Goal: Task Accomplishment & Management: Use online tool/utility

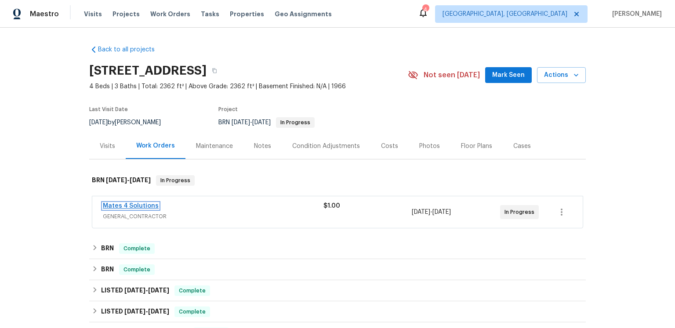
click at [150, 209] on link "Mates 4 Solutions" at bounding box center [131, 206] width 56 height 6
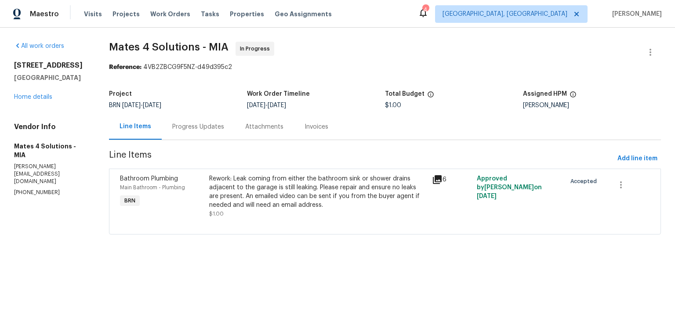
click at [224, 131] on div "Progress Updates" at bounding box center [198, 127] width 52 height 9
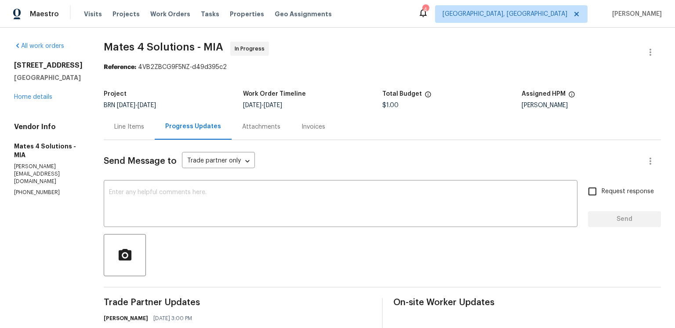
click at [281, 131] on div "Attachments" at bounding box center [261, 127] width 38 height 9
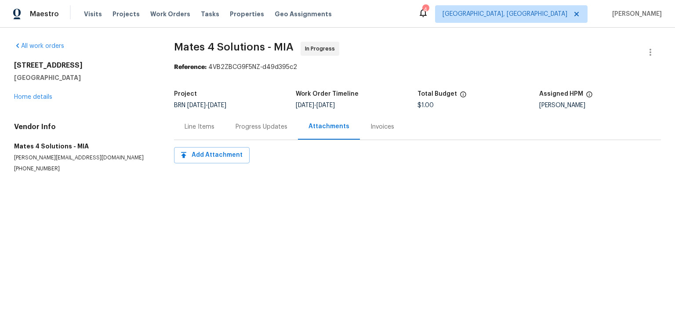
click at [394, 131] on div "Invoices" at bounding box center [383, 127] width 24 height 9
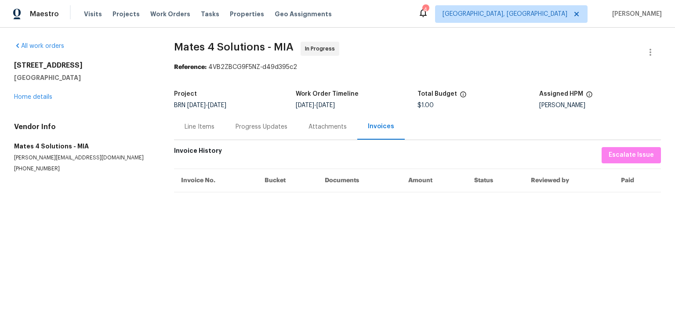
click at [215, 131] on div "Line Items" at bounding box center [200, 127] width 30 height 9
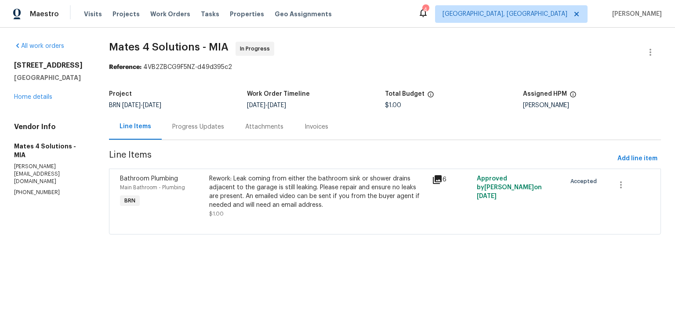
click at [442, 184] on icon at bounding box center [437, 179] width 9 height 9
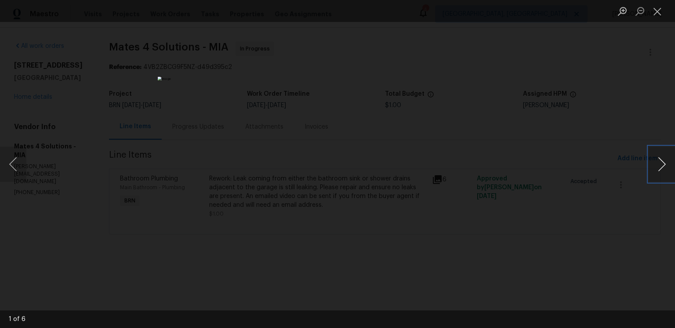
click at [661, 166] on button "Next image" at bounding box center [662, 164] width 26 height 35
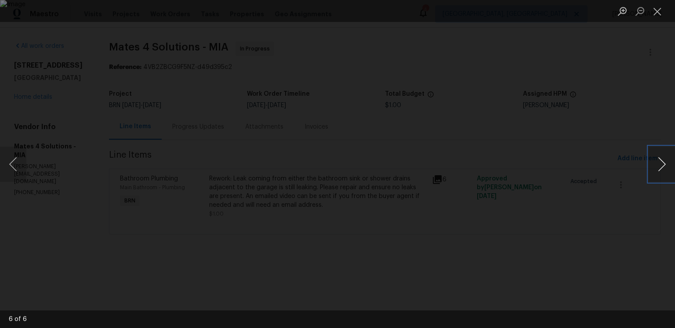
click at [661, 166] on button "Next image" at bounding box center [662, 164] width 26 height 35
click at [654, 13] on button "Close lightbox" at bounding box center [658, 11] width 18 height 15
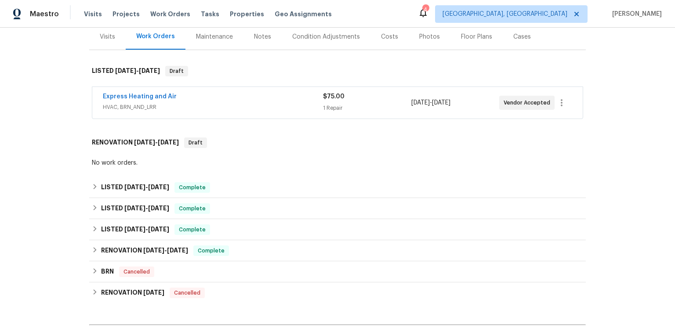
scroll to position [125, 0]
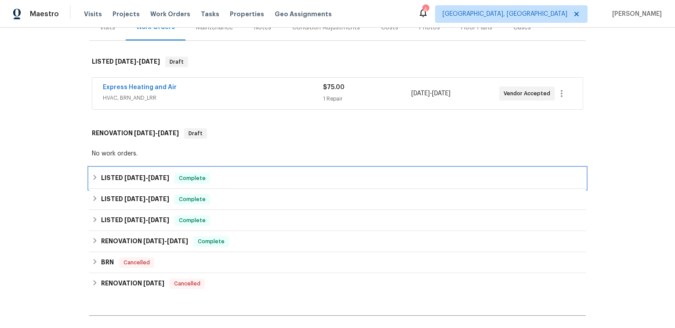
click at [269, 184] on div "LISTED [DATE] - [DATE] Complete" at bounding box center [338, 178] width 492 height 11
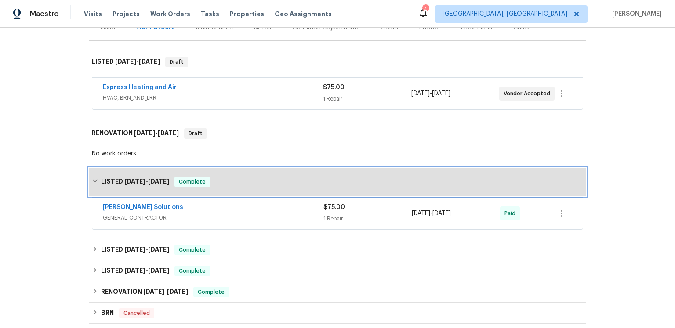
scroll to position [285, 0]
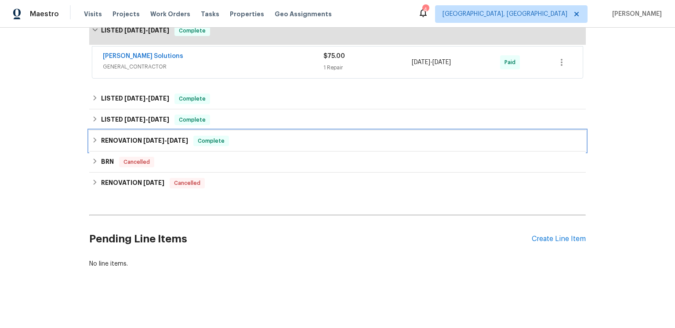
click at [275, 146] on div "RENOVATION [DATE] - [DATE] Complete" at bounding box center [338, 141] width 492 height 11
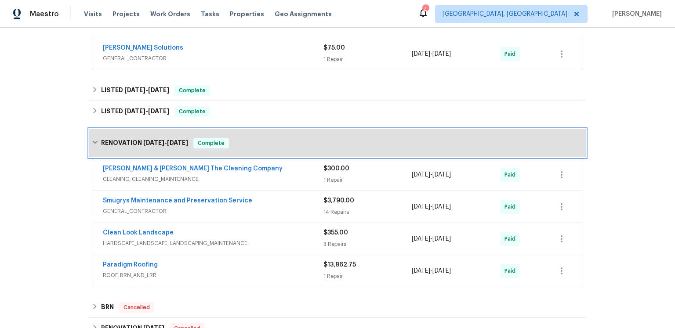
scroll to position [366, 0]
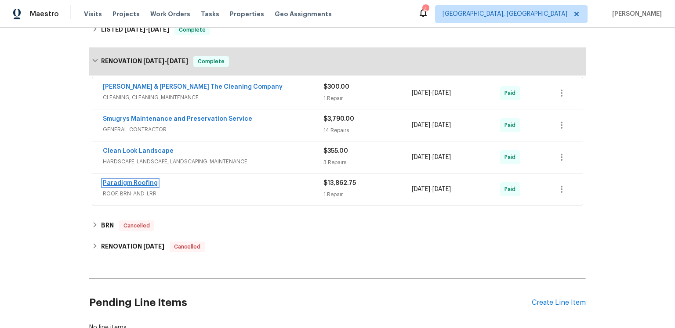
click at [155, 186] on link "Paradigm Roofing" at bounding box center [130, 183] width 55 height 6
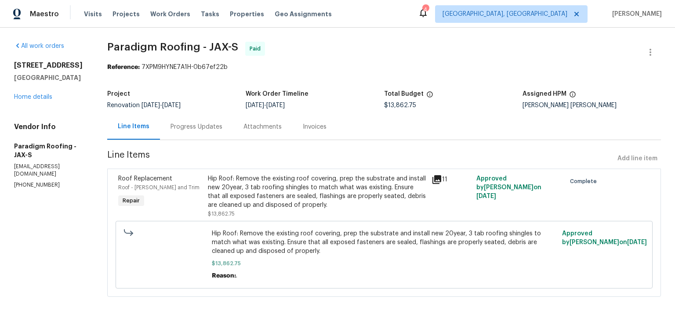
click at [360, 167] on span "Line Items" at bounding box center [360, 159] width 507 height 16
click at [292, 114] on div "Attachments" at bounding box center [262, 127] width 59 height 26
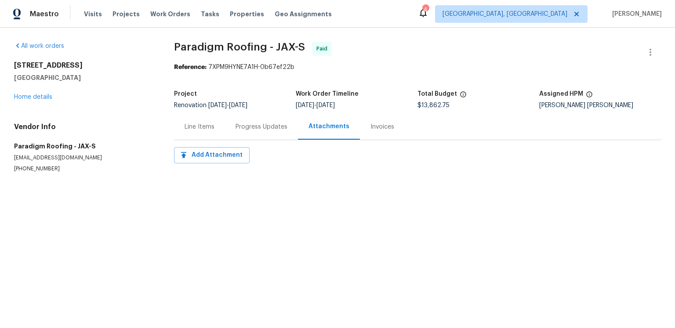
click at [394, 131] on div "Invoices" at bounding box center [383, 127] width 24 height 9
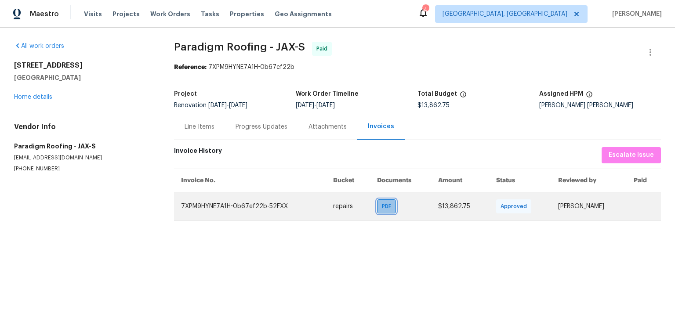
click at [382, 211] on span "PDF" at bounding box center [388, 206] width 13 height 9
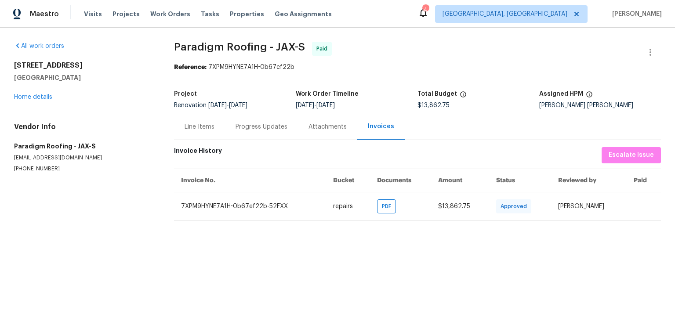
click at [435, 164] on div "Invoice History Escalate Issue" at bounding box center [417, 155] width 487 height 16
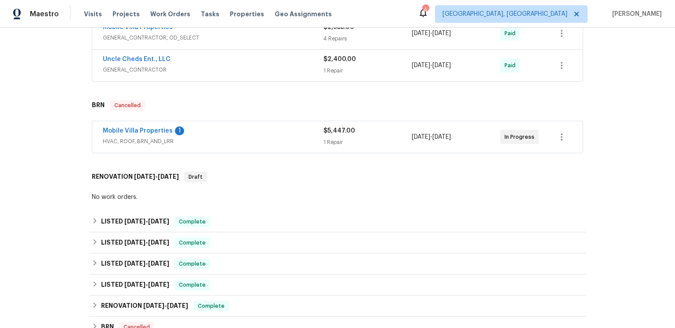
scroll to position [356, 0]
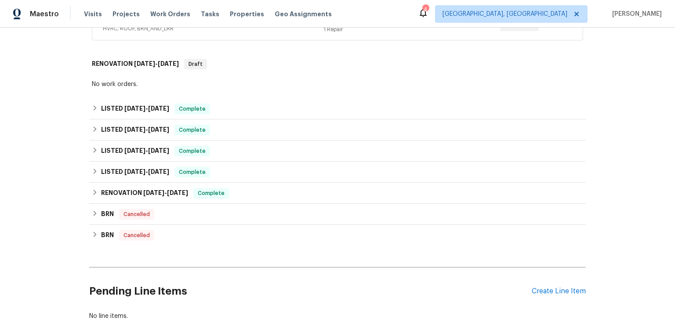
click at [158, 21] on link "Mobile Villa Properties" at bounding box center [138, 18] width 70 height 6
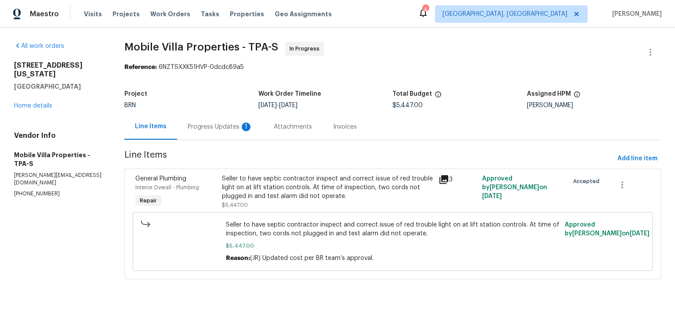
click at [436, 205] on div "3" at bounding box center [458, 192] width 44 height 40
click at [439, 185] on icon at bounding box center [444, 180] width 11 height 11
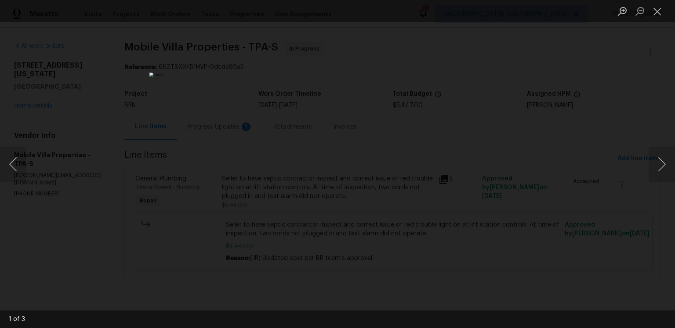
click at [528, 87] on div "Lightbox" at bounding box center [337, 164] width 675 height 328
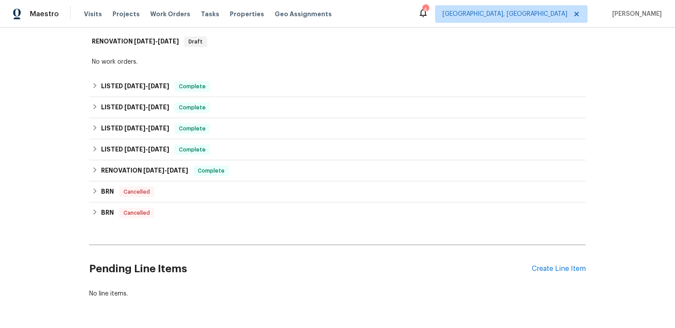
scroll to position [427, 0]
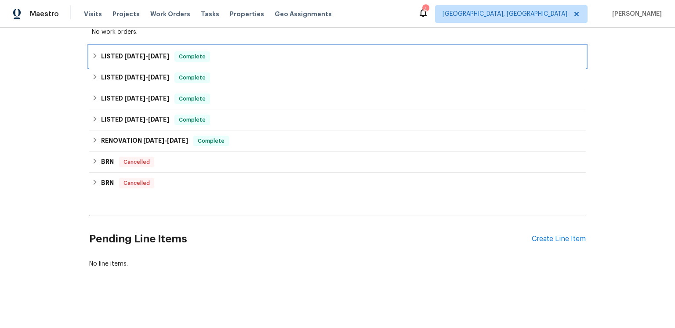
click at [167, 62] on h6 "LISTED 4/6/25 - 4/6/25" at bounding box center [135, 56] width 68 height 11
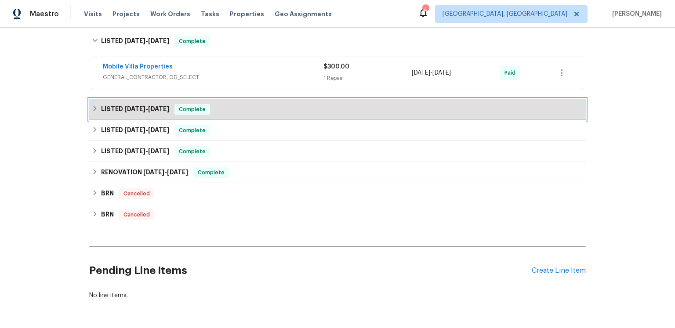
click at [169, 115] on h6 "LISTED 3/10/25 - 3/10/25" at bounding box center [135, 109] width 68 height 11
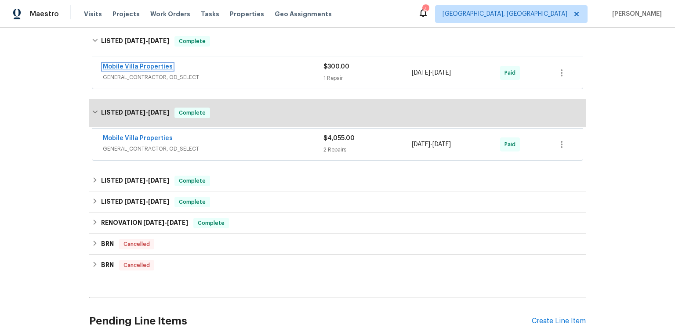
click at [162, 70] on link "Mobile Villa Properties" at bounding box center [138, 67] width 70 height 6
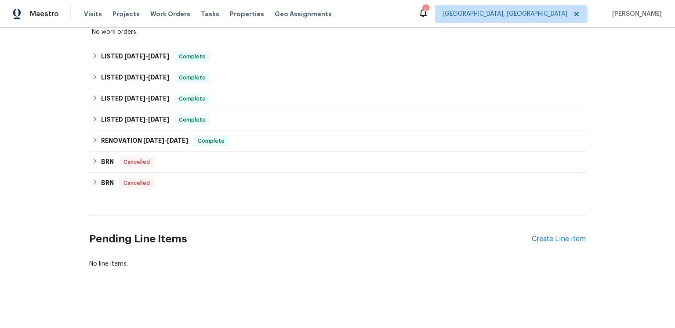
scroll to position [466, 0]
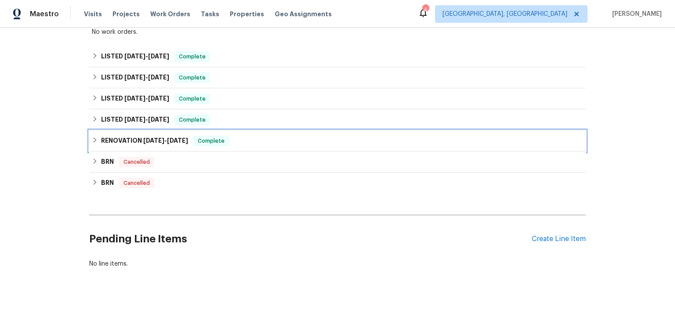
click at [164, 144] on span "10/8/24" at bounding box center [153, 141] width 21 height 6
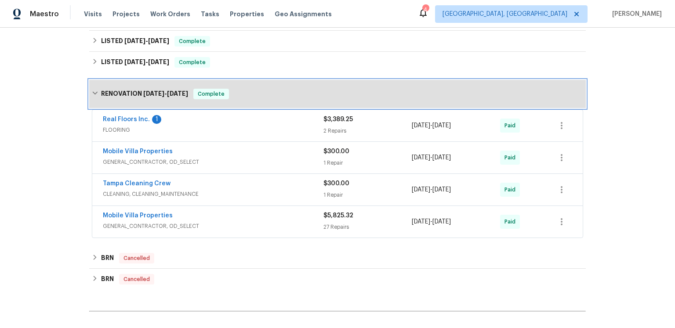
scroll to position [515, 0]
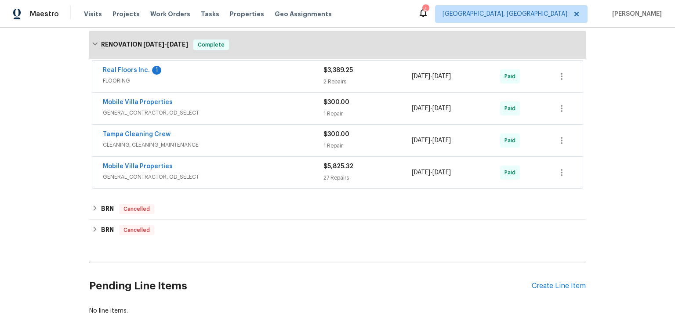
click at [182, 24] on div "LISTED 10/16/24 - 10/21/24 Complete" at bounding box center [337, 13] width 497 height 21
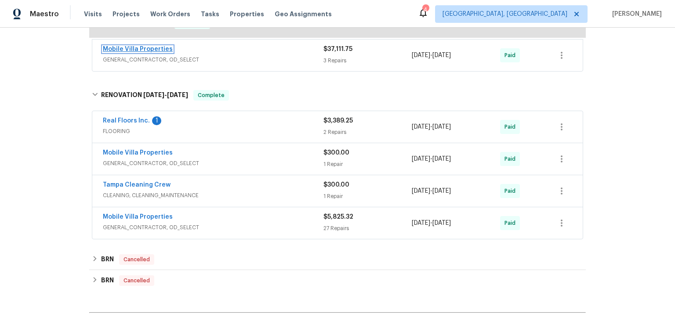
click at [171, 52] on link "Mobile Villa Properties" at bounding box center [138, 49] width 70 height 6
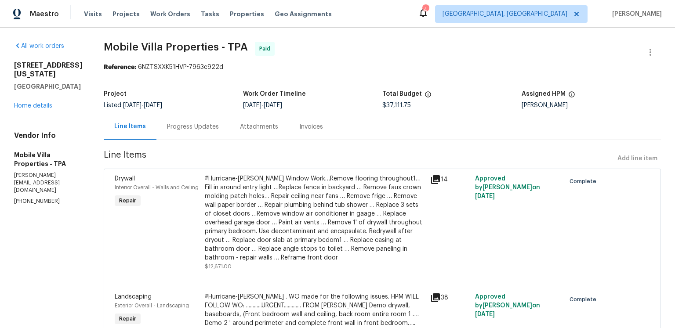
scroll to position [159, 0]
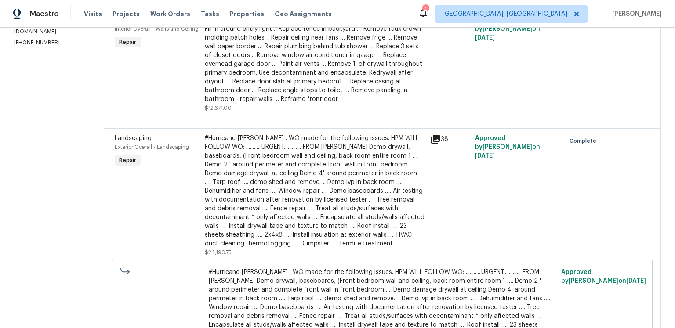
click at [431, 144] on icon at bounding box center [435, 139] width 9 height 9
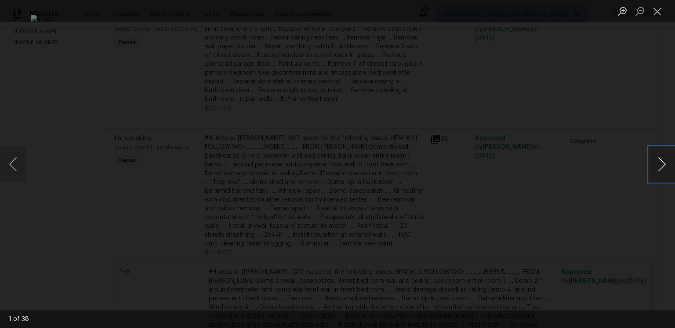
click at [651, 167] on button "Next image" at bounding box center [662, 164] width 26 height 35
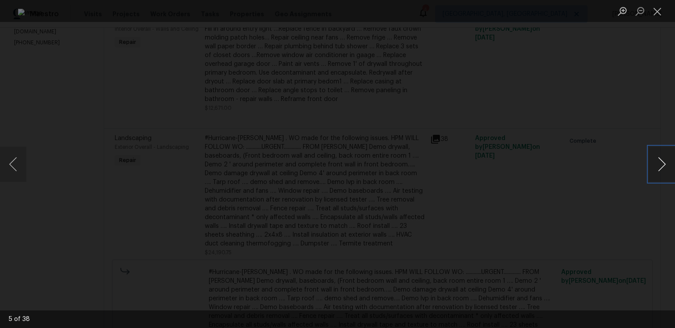
click at [651, 167] on button "Next image" at bounding box center [662, 164] width 26 height 35
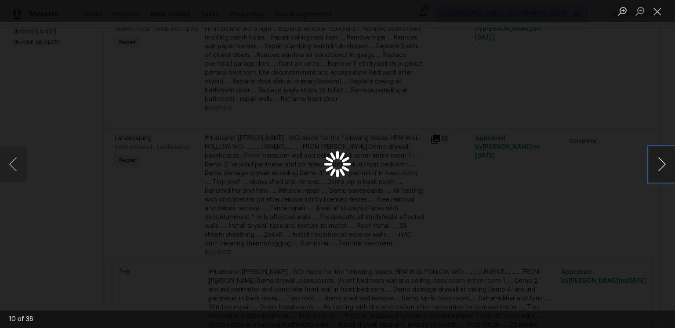
click at [651, 167] on button "Next image" at bounding box center [662, 164] width 26 height 35
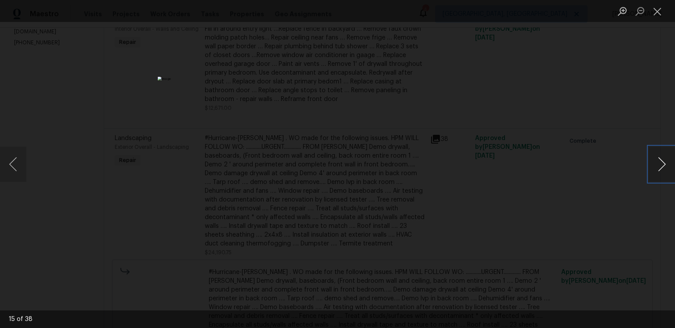
click at [651, 167] on button "Next image" at bounding box center [662, 164] width 26 height 35
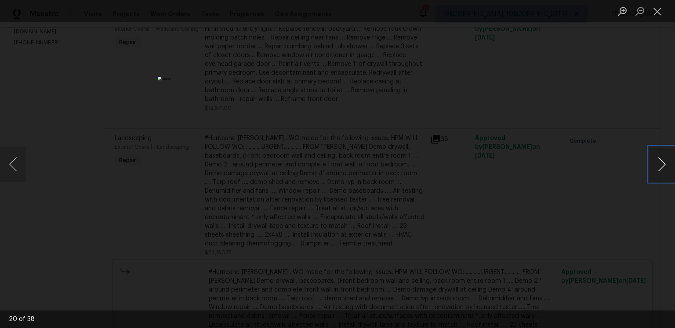
click at [651, 167] on button "Next image" at bounding box center [662, 164] width 26 height 35
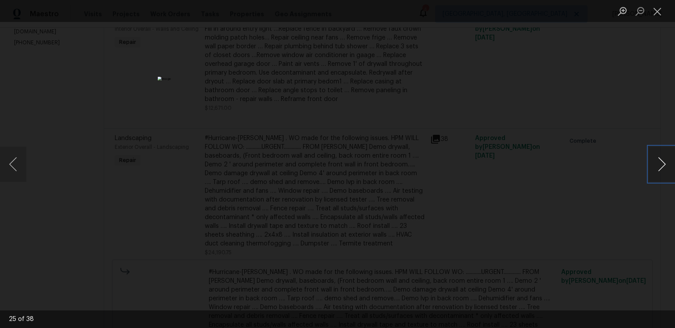
click at [651, 167] on button "Next image" at bounding box center [662, 164] width 26 height 35
